Goal: Information Seeking & Learning: Learn about a topic

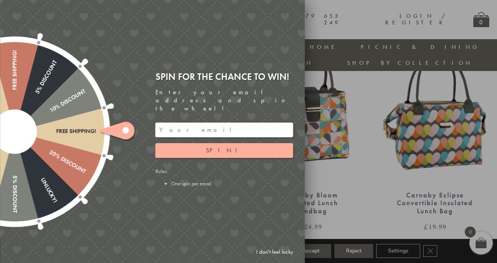
scroll to position [319, 0]
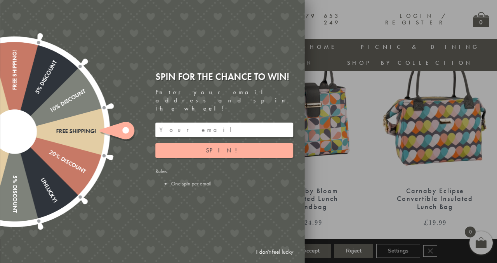
click at [274, 252] on link "I don't feel lucky" at bounding box center [274, 252] width 45 height 14
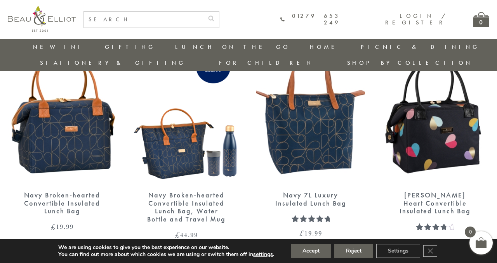
scroll to position [962, 0]
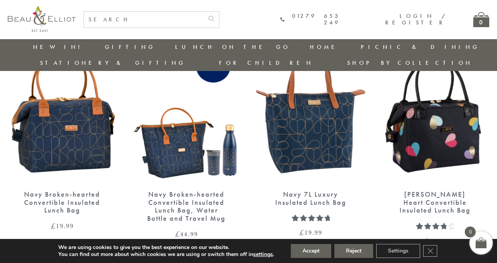
click at [80, 138] on img at bounding box center [62, 113] width 109 height 140
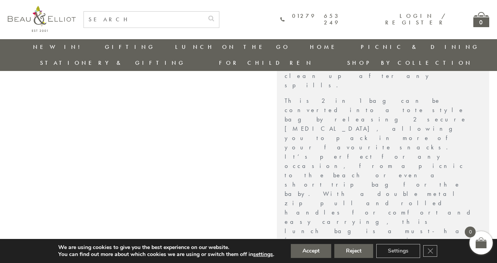
scroll to position [427, 0]
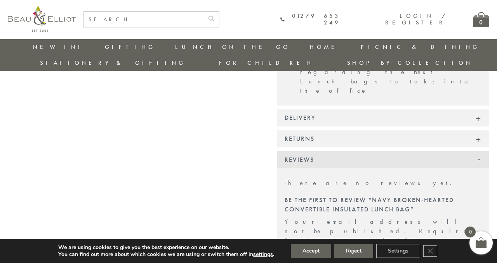
scroll to position [855, 0]
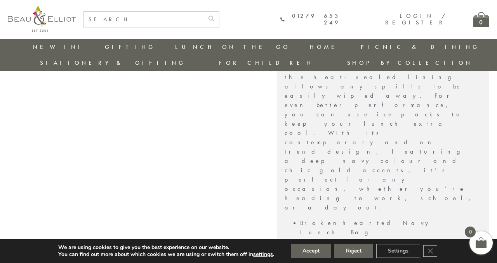
scroll to position [463, 0]
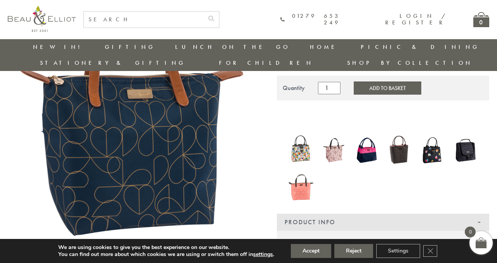
scroll to position [64, 0]
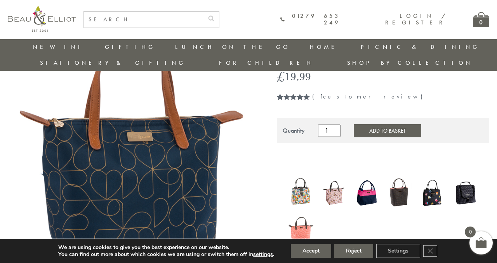
click at [366, 179] on img at bounding box center [366, 193] width 25 height 33
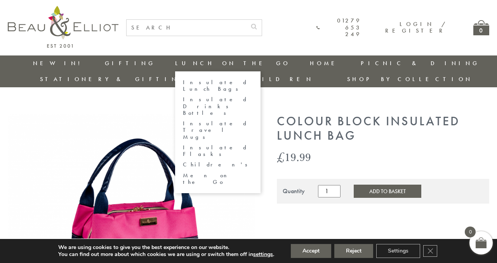
click at [183, 80] on link "Insulated Lunch Bags" at bounding box center [218, 86] width 70 height 14
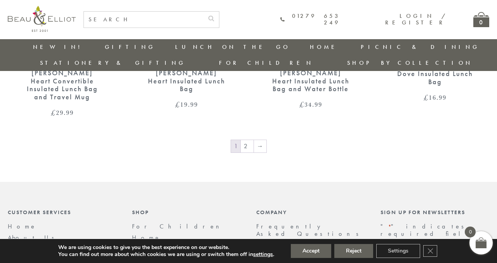
scroll to position [1323, 2]
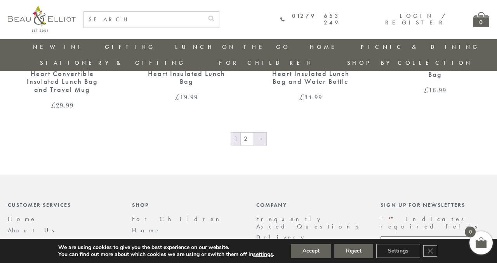
click at [259, 133] on link "→" at bounding box center [260, 139] width 12 height 12
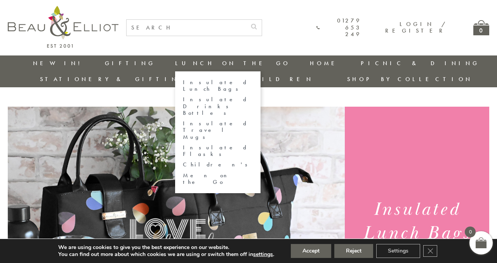
click at [183, 161] on link "Children's" at bounding box center [218, 164] width 70 height 7
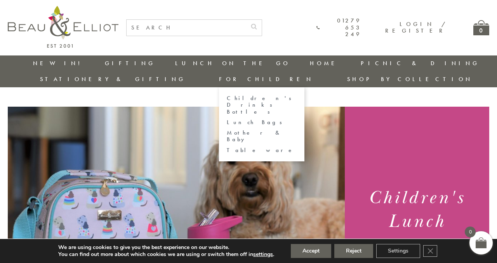
click at [313, 75] on link "For Children" at bounding box center [266, 79] width 94 height 8
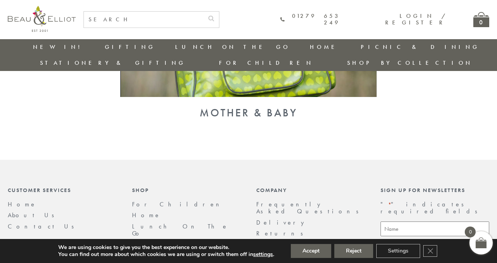
scroll to position [732, 0]
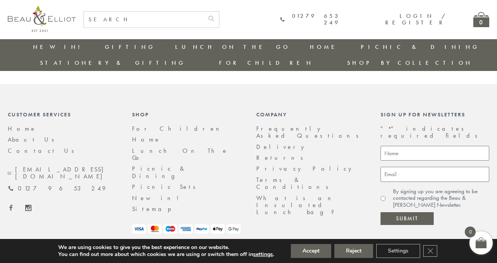
click at [48, 47] on link "New in!" at bounding box center [59, 47] width 52 height 8
